Goal: Task Accomplishment & Management: Manage account settings

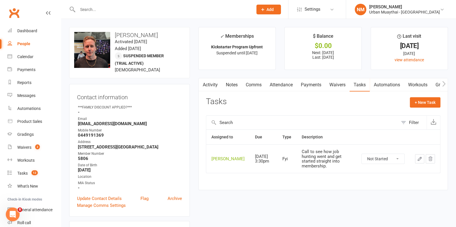
click at [98, 6] on input "text" at bounding box center [162, 9] width 173 height 8
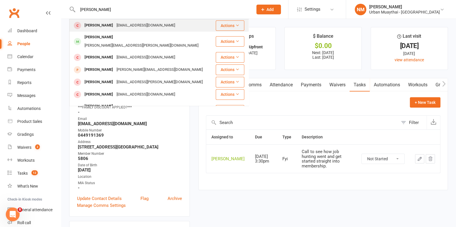
type input "[PERSON_NAME]"
click at [120, 27] on div "[EMAIL_ADDRESS][DOMAIN_NAME]" at bounding box center [146, 25] width 62 height 8
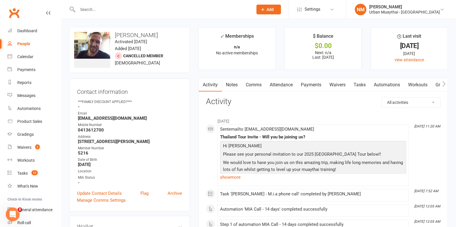
click at [235, 88] on link "Notes" at bounding box center [232, 84] width 20 height 13
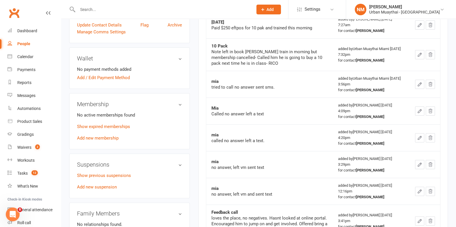
scroll to position [180, 0]
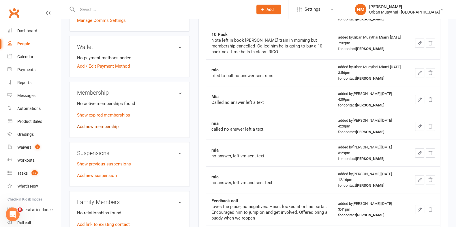
click at [92, 126] on link "Add new membership" at bounding box center [98, 126] width 42 height 5
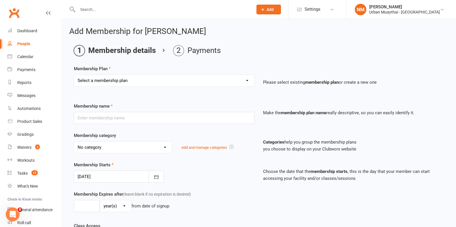
click at [152, 80] on select "Select a membership plan Create new Membership Plan Kickstarter Deposit Kicksta…" at bounding box center [164, 81] width 180 height 12
select select "31"
click at [74, 75] on select "Select a membership plan Create new Membership Plan Kickstarter Deposit Kicksta…" at bounding box center [164, 81] width 180 height 12
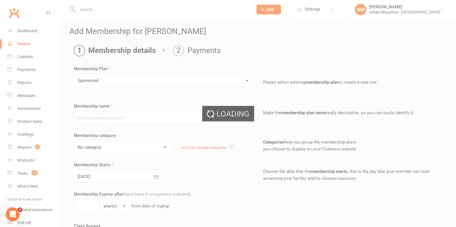
type input "Sponsored"
select select "2"
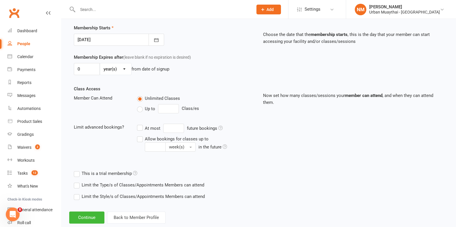
scroll to position [149, 0]
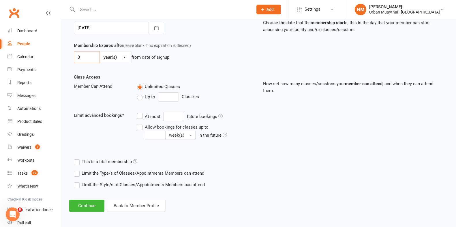
drag, startPoint x: 84, startPoint y: 57, endPoint x: 80, endPoint y: 57, distance: 4.1
click at [80, 57] on input "0" at bounding box center [87, 57] width 26 height 12
drag, startPoint x: 81, startPoint y: 57, endPoint x: 75, endPoint y: 59, distance: 5.8
click at [75, 59] on input "0" at bounding box center [87, 57] width 26 height 12
type input "6"
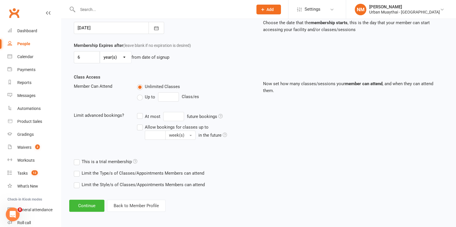
click at [114, 59] on select "day(s) week(s) month(s) year(s)" at bounding box center [115, 58] width 31 height 12
select select "2"
click at [100, 52] on select "day(s) week(s) month(s) year(s)" at bounding box center [115, 58] width 31 height 12
click at [174, 65] on div "Membership Expires after (leave blank if no expiration is desired) 6 day(s) wee…" at bounding box center [258, 58] width 378 height 32
click at [86, 205] on button "Continue" at bounding box center [86, 206] width 35 height 12
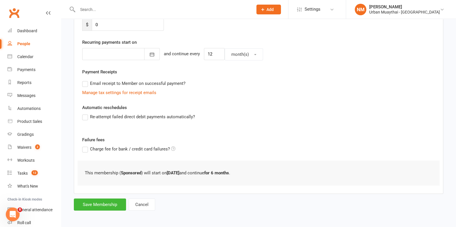
scroll to position [122, 0]
click at [95, 204] on button "Save Membership" at bounding box center [100, 205] width 52 height 12
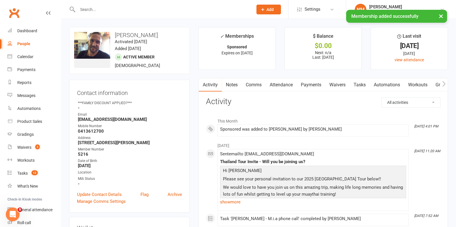
click at [240, 87] on link "Notes" at bounding box center [232, 84] width 20 height 13
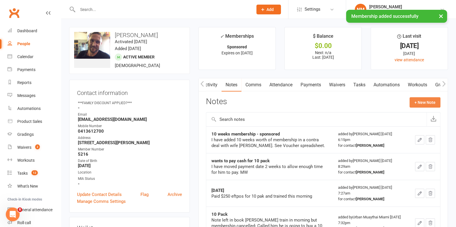
click at [432, 99] on button "+ New Note" at bounding box center [424, 102] width 31 height 10
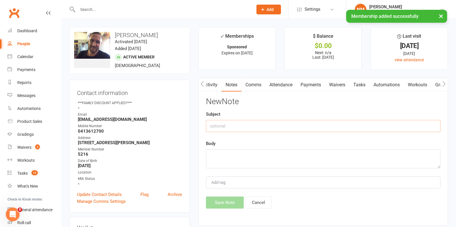
click at [279, 122] on input "text" at bounding box center [323, 126] width 234 height 12
type input "D"
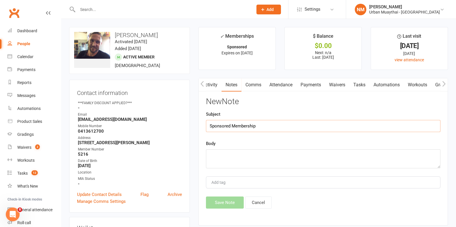
type input "Sponsored Membership"
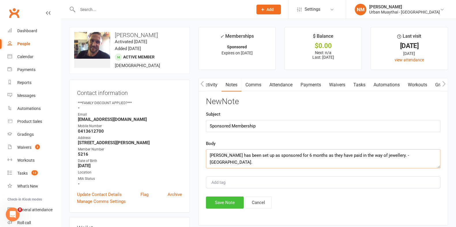
type textarea "[PERSON_NAME] has been set up as sponsored for 6 months as they have paid in th…"
click at [226, 202] on button "Save Note" at bounding box center [225, 203] width 38 height 12
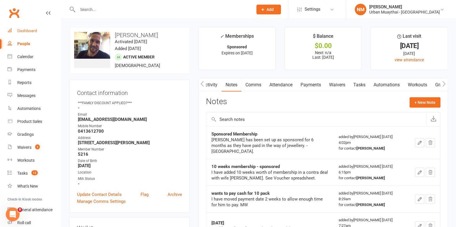
click at [29, 34] on link "Dashboard" at bounding box center [33, 30] width 53 height 13
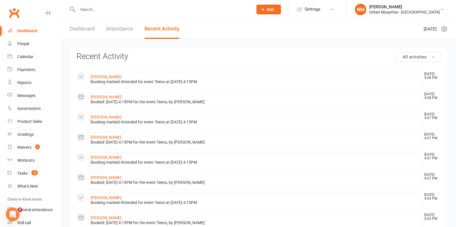
click at [25, 32] on div "Dashboard" at bounding box center [27, 31] width 20 height 5
click at [24, 176] on div "Tasks" at bounding box center [22, 173] width 10 height 5
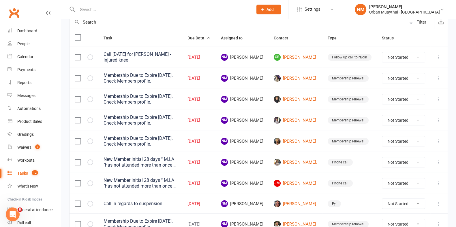
scroll to position [72, 0]
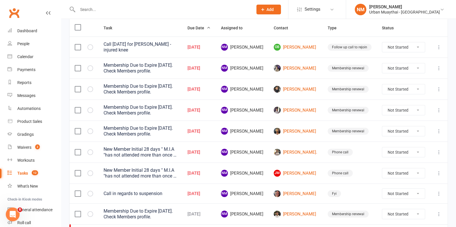
drag, startPoint x: 13, startPoint y: 12, endPoint x: 33, endPoint y: 2, distance: 22.6
click at [306, 49] on link "[PERSON_NAME]" at bounding box center [296, 47] width 44 height 7
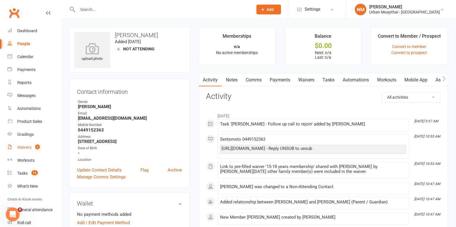
click at [20, 145] on div "Waivers" at bounding box center [24, 147] width 14 height 5
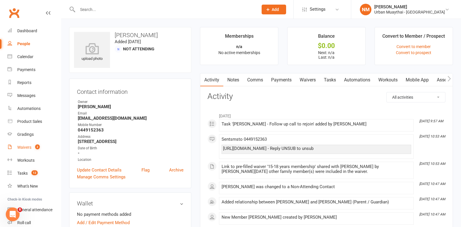
select select "50"
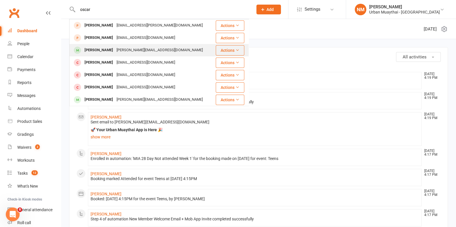
type input "oscar"
click at [116, 49] on div "fiona@cardirect.com.au" at bounding box center [160, 50] width 90 height 8
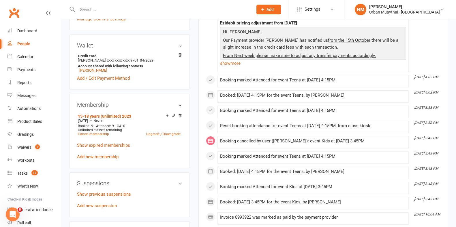
scroll to position [216, 0]
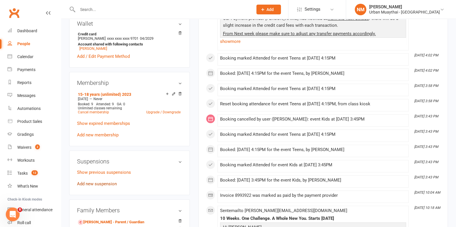
click at [102, 185] on link "Add new suspension" at bounding box center [97, 184] width 40 height 5
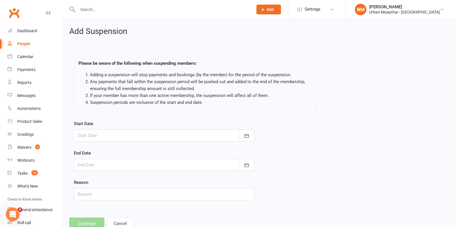
drag, startPoint x: 133, startPoint y: 130, endPoint x: 133, endPoint y: 136, distance: 6.1
click at [134, 130] on div at bounding box center [164, 136] width 180 height 12
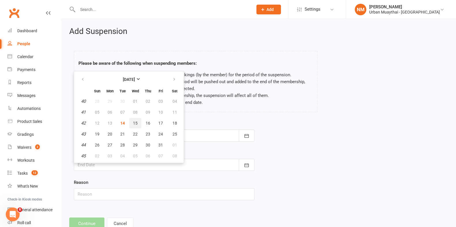
click at [135, 122] on span "15" at bounding box center [135, 123] width 5 height 5
type input "15 Oct 2025"
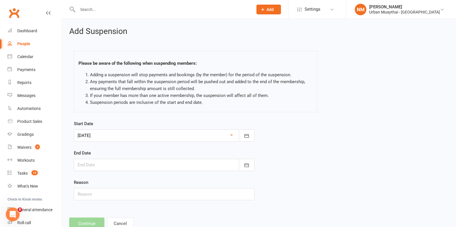
click at [116, 160] on div at bounding box center [164, 165] width 180 height 12
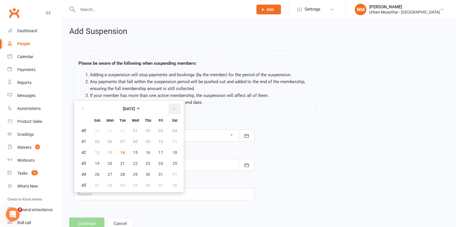
click at [170, 110] on button "button" at bounding box center [174, 109] width 12 height 10
click at [135, 150] on span "12" at bounding box center [135, 152] width 5 height 5
type input "12 Nov 2025"
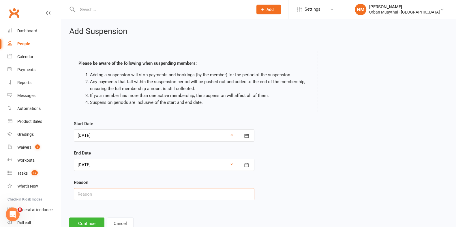
drag, startPoint x: 121, startPoint y: 195, endPoint x: 179, endPoint y: 192, distance: 58.0
click at [121, 195] on input "text" at bounding box center [164, 195] width 180 height 12
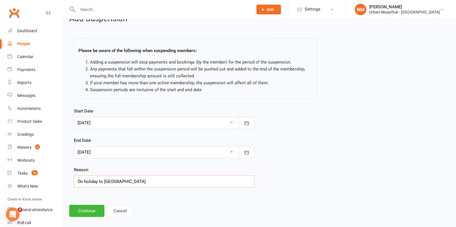
scroll to position [18, 0]
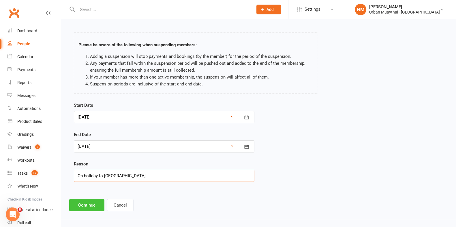
type input "On holiday to bali"
click at [80, 205] on button "Continue" at bounding box center [86, 205] width 35 height 12
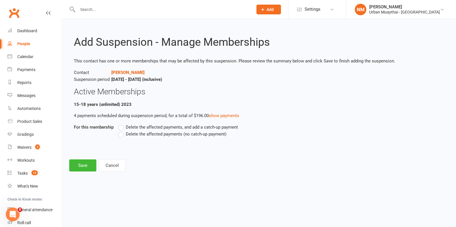
scroll to position [0, 0]
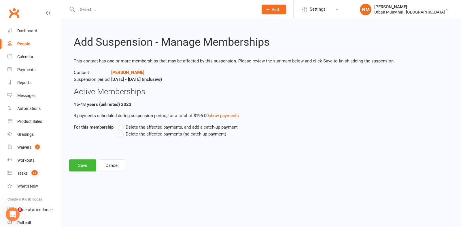
click at [129, 133] on span "Delete the affected payments (no catch-up payment)" at bounding box center [176, 134] width 101 height 6
click at [122, 131] on input "Delete the affected payments (no catch-up payment)" at bounding box center [120, 131] width 4 height 0
click at [83, 165] on button "Save" at bounding box center [82, 166] width 27 height 12
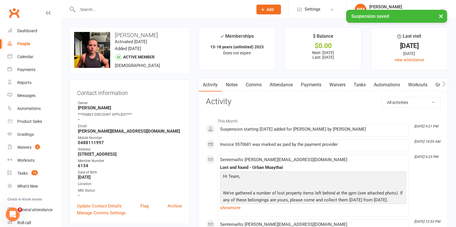
click at [235, 86] on link "Notes" at bounding box center [232, 84] width 20 height 13
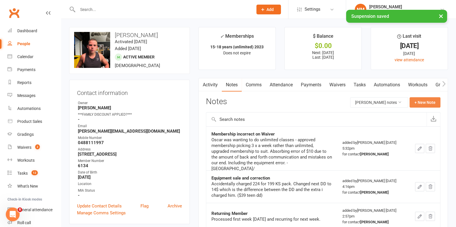
drag, startPoint x: 434, startPoint y: 100, endPoint x: 431, endPoint y: 101, distance: 2.9
click at [431, 101] on button "+ New Note" at bounding box center [424, 102] width 31 height 10
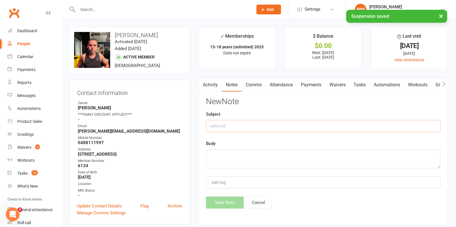
click at [270, 126] on input "text" at bounding box center [323, 126] width 234 height 12
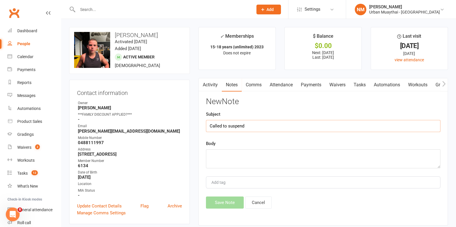
type input "Called to suspend"
type textarea "A"
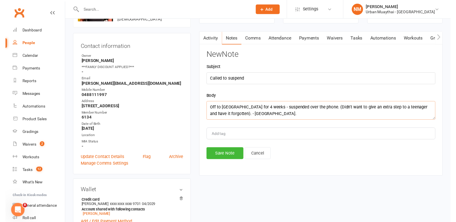
scroll to position [72, 0]
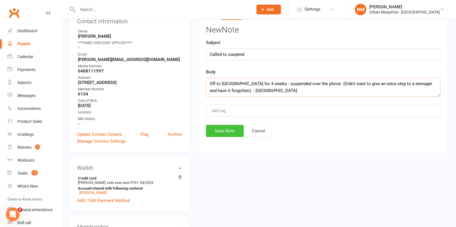
type textarea "Off to bali for 4 weeks - suspended over the phone. (Didn't want to give an ext…"
click at [219, 127] on button "Save Note" at bounding box center [225, 131] width 38 height 12
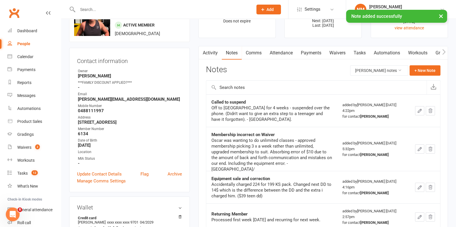
scroll to position [0, 0]
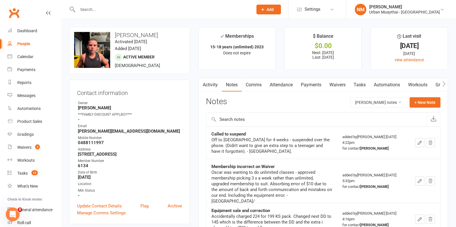
click at [288, 9] on div "Prospect Member Non-attending contact Class / event Appointment Grading event T…" at bounding box center [268, 9] width 39 height 19
click at [274, 8] on span "Add" at bounding box center [269, 9] width 7 height 5
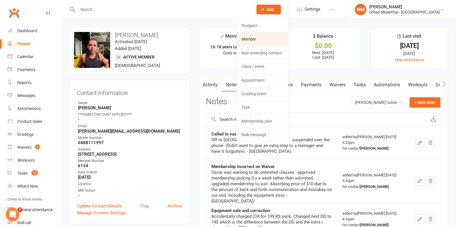
click at [288, 38] on link "Member" at bounding box center [262, 39] width 51 height 13
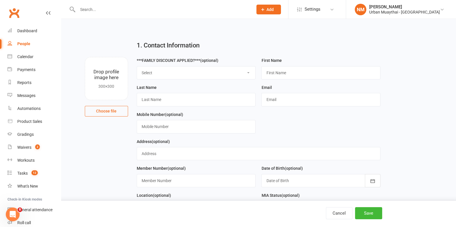
click at [176, 75] on select "Select 10% Family 15% Family 20% Family FIFO Membership" at bounding box center [196, 73] width 118 height 13
click at [282, 76] on input "text" at bounding box center [320, 72] width 119 height 13
type input "Tony"
type input "Z"
type input "Pollard"
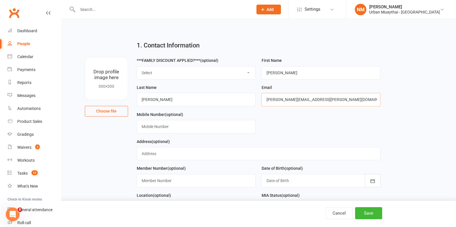
type input "tony.pollard@aboutus.com"
type input "0438145350"
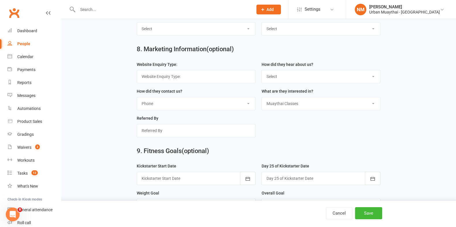
scroll to position [776, 0]
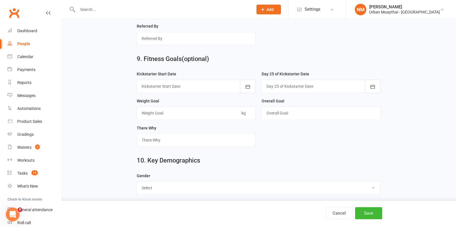
click at [223, 182] on select "Select Male Female" at bounding box center [258, 188] width 243 height 13
drag, startPoint x: 193, startPoint y: 189, endPoint x: 188, endPoint y: 190, distance: 4.9
click at [193, 189] on select "Select Male Female" at bounding box center [258, 188] width 243 height 13
select select "Male"
click at [137, 182] on select "Select Male Female" at bounding box center [258, 188] width 243 height 13
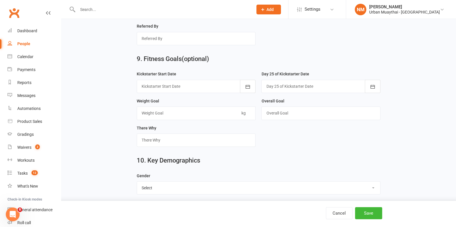
click at [246, 165] on div "10. Key Demographics" at bounding box center [258, 162] width 252 height 21
click at [376, 214] on button "Save" at bounding box center [368, 214] width 27 height 12
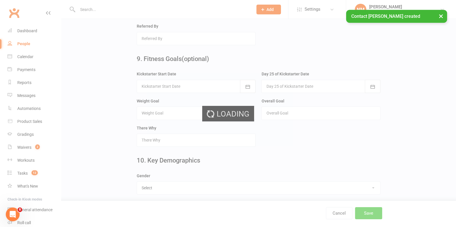
scroll to position [0, 0]
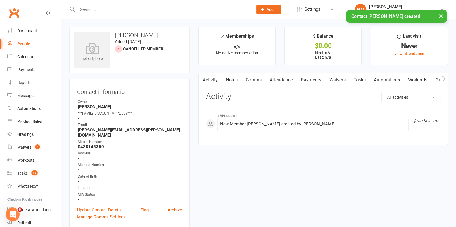
click at [233, 82] on link "Notes" at bounding box center [232, 79] width 20 height 13
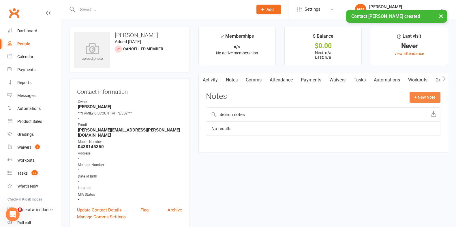
click at [428, 98] on button "+ New Note" at bounding box center [424, 97] width 31 height 10
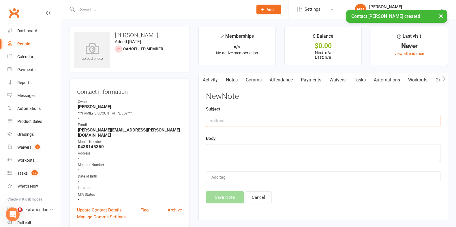
click at [242, 120] on input "text" at bounding box center [323, 121] width 234 height 12
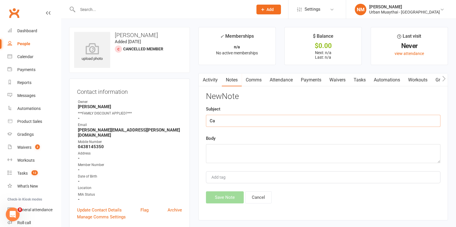
type input "C"
type input "Prospect Call"
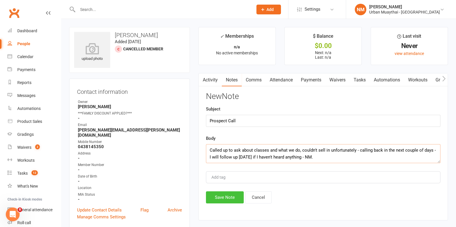
type textarea "Called up to ask about classes and what we do, couldn't sell in unfortunately -…"
click at [230, 198] on button "Save Note" at bounding box center [225, 198] width 38 height 12
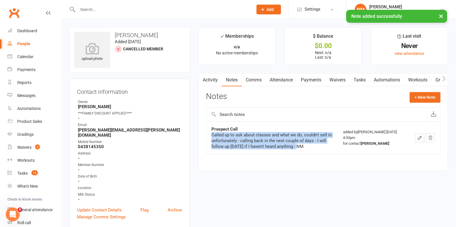
drag, startPoint x: 211, startPoint y: 134, endPoint x: 297, endPoint y: 148, distance: 86.9
click at [297, 148] on div "Called up to ask about classes and what we do, couldn't sell in unfortunately -…" at bounding box center [271, 140] width 121 height 17
copy div "Called up to ask about classes and what we do, couldn't sell in unfortunately -…"
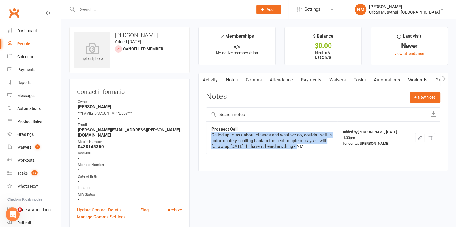
click at [361, 81] on link "Tasks" at bounding box center [359, 79] width 20 height 13
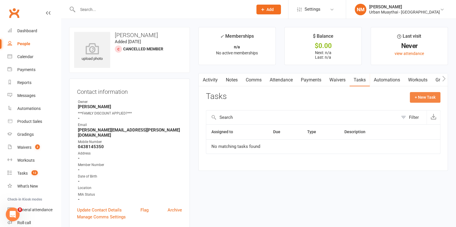
click at [419, 94] on button "+ New Task" at bounding box center [425, 97] width 31 height 10
select select "53603"
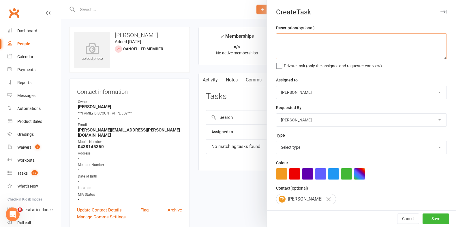
click at [318, 48] on textarea at bounding box center [361, 46] width 171 height 26
paste textarea "Called up to ask about classes and what we do, couldn't sell in unfortunately -…"
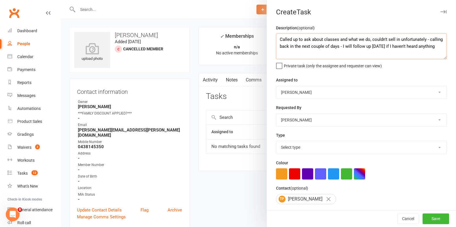
type textarea "Called up to ask about classes and what we do, couldn't sell in unfortunately -…"
click at [302, 146] on select "Select type 2 week trial ending Admin/reception Cancellation Class attendance C…" at bounding box center [361, 147] width 170 height 13
select select "19200"
click at [276, 141] on select "Select type 2 week trial ending Admin/reception Cancellation Class attendance C…" at bounding box center [361, 147] width 170 height 13
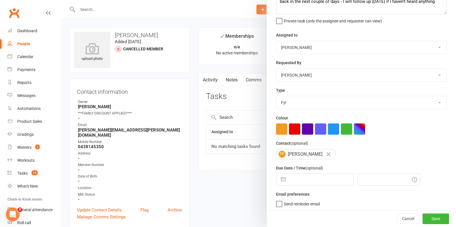
click at [312, 181] on input "text" at bounding box center [320, 180] width 65 height 12
select select "8"
select select "2025"
select select "9"
select select "2025"
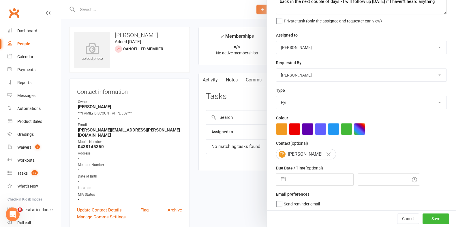
select select "10"
select select "2025"
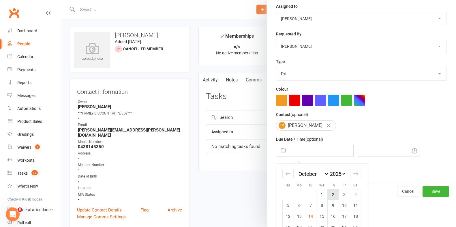
scroll to position [97, 0]
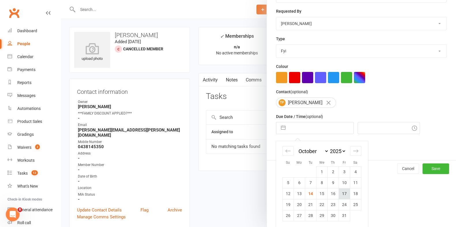
click at [342, 192] on td "17" at bounding box center [343, 194] width 11 height 11
type input "17 Oct 2025"
type input "4:45pm"
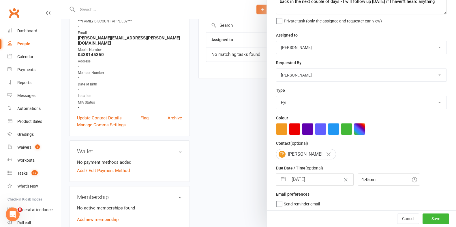
scroll to position [144, 0]
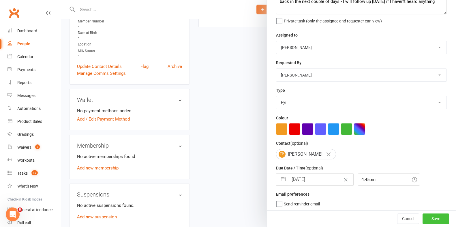
click at [423, 220] on button "Save" at bounding box center [435, 219] width 27 height 10
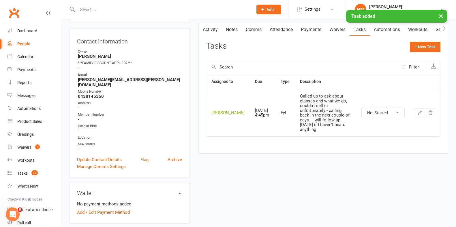
scroll to position [0, 0]
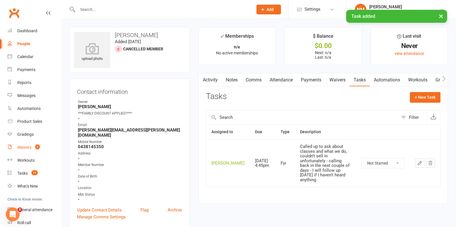
click at [24, 145] on div "Waivers" at bounding box center [24, 147] width 14 height 5
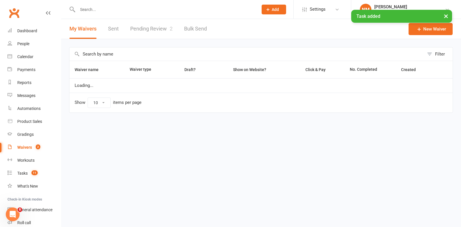
select select "50"
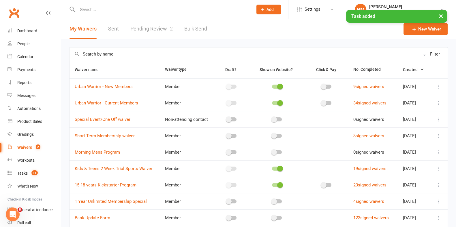
click at [159, 29] on link "Pending Review 2" at bounding box center [151, 29] width 42 height 20
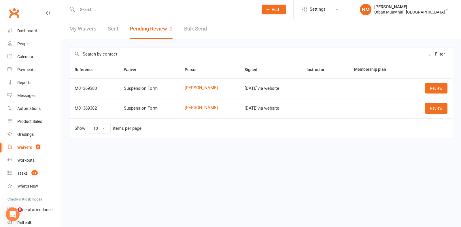
click at [99, 9] on input "text" at bounding box center [165, 9] width 178 height 8
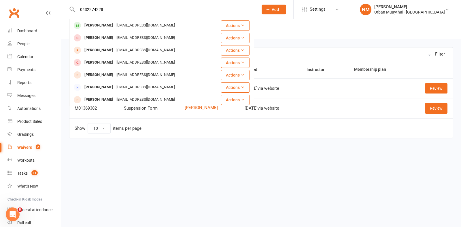
drag, startPoint x: 108, startPoint y: 6, endPoint x: 83, endPoint y: 9, distance: 25.2
click at [83, 9] on input "0432274228" at bounding box center [165, 9] width 178 height 8
type input "0"
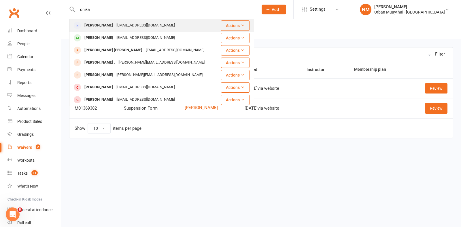
type input "onika"
click at [128, 28] on div "onikahowell@hotmail.com" at bounding box center [146, 25] width 62 height 8
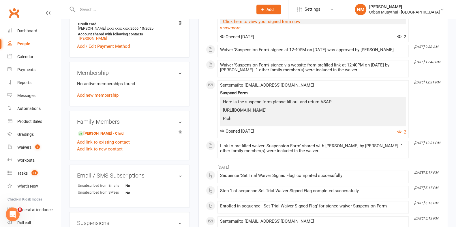
scroll to position [216, 0]
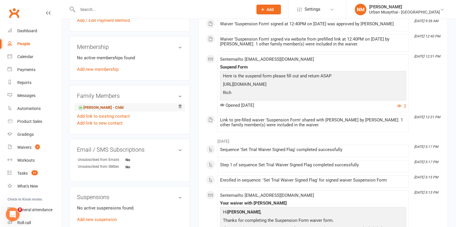
click at [101, 110] on link "Rory Keane - Child" at bounding box center [101, 108] width 46 height 6
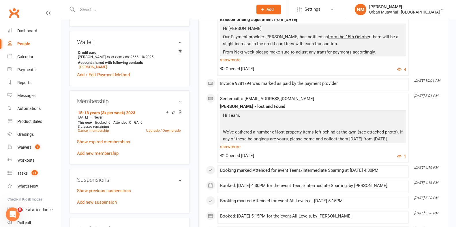
scroll to position [288, 0]
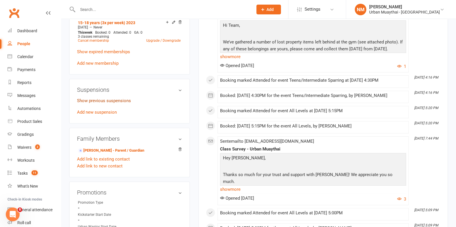
click at [106, 102] on link "Show previous suspensions" at bounding box center [104, 100] width 54 height 5
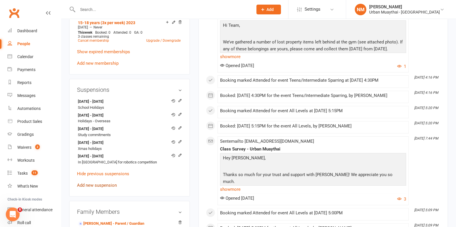
click at [100, 188] on link "Add new suspension" at bounding box center [97, 185] width 40 height 5
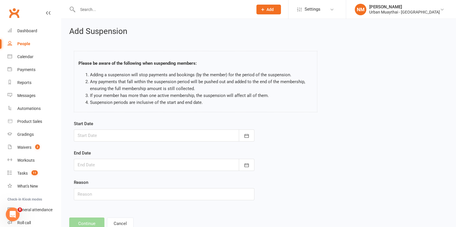
click at [130, 126] on div "Start Date October 2025 Sun Mon Tue Wed Thu Fri Sat 40 28 29 30 01 02 03 04 41 …" at bounding box center [164, 130] width 180 height 21
click at [129, 140] on div at bounding box center [164, 136] width 180 height 12
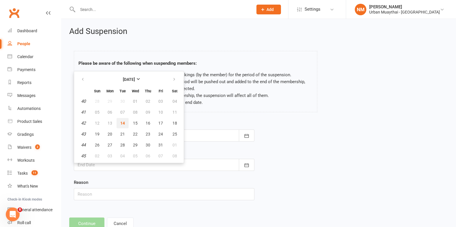
click at [125, 125] on button "14" at bounding box center [122, 123] width 12 height 10
type input "[DATE]"
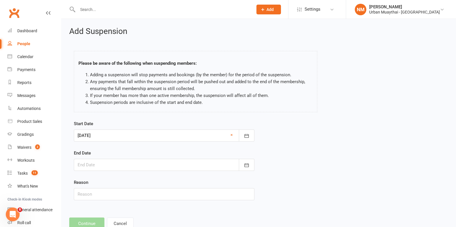
click at [118, 163] on div at bounding box center [164, 165] width 180 height 12
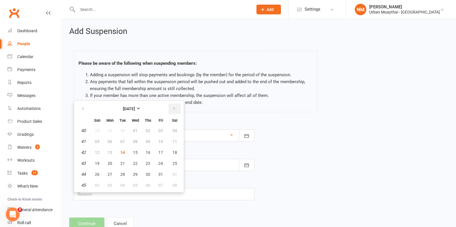
drag, startPoint x: 174, startPoint y: 109, endPoint x: 165, endPoint y: 114, distance: 10.4
click at [173, 109] on icon "button" at bounding box center [174, 109] width 4 height 5
click at [124, 175] on button "25" at bounding box center [122, 174] width 12 height 10
type input "25 Nov 2025"
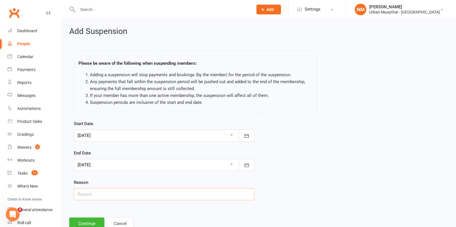
click at [124, 191] on input "text" at bounding box center [164, 195] width 180 height 12
type input "Year 12 Exams"
click at [91, 224] on button "Continue" at bounding box center [86, 224] width 35 height 12
